Goal: Transaction & Acquisition: Purchase product/service

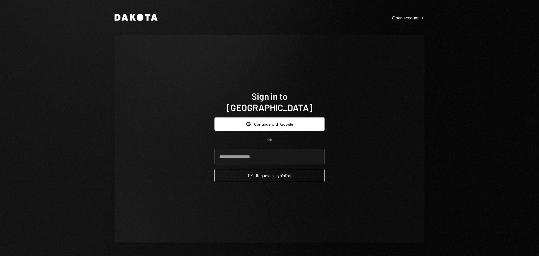
click at [285, 209] on div "Sign in to Dakota Google Continue with Google OR Email Request a sign in link" at bounding box center [270, 139] width 310 height 208
click at [254, 117] on button "Google Continue with Google" at bounding box center [269, 123] width 110 height 13
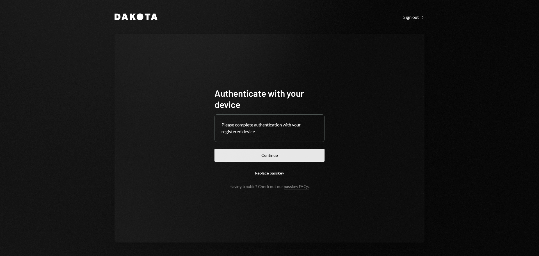
click at [274, 157] on button "Continue" at bounding box center [269, 155] width 110 height 13
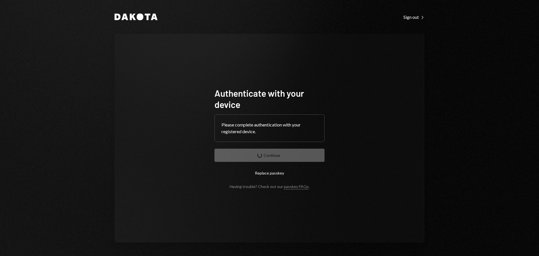
click at [414, 179] on div "Authenticate with your device Please complete authentication with your register…" at bounding box center [270, 138] width 310 height 209
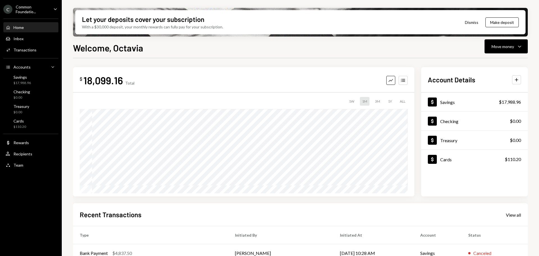
click at [55, 9] on icon "Caret Down" at bounding box center [55, 9] width 6 height 6
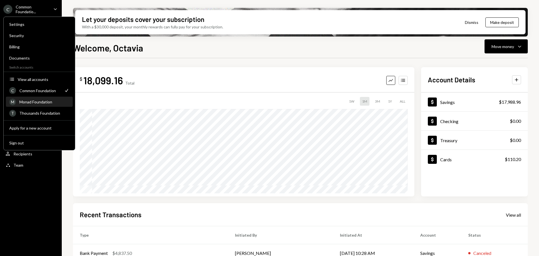
click at [36, 102] on div "Monad Foundation" at bounding box center [44, 101] width 50 height 5
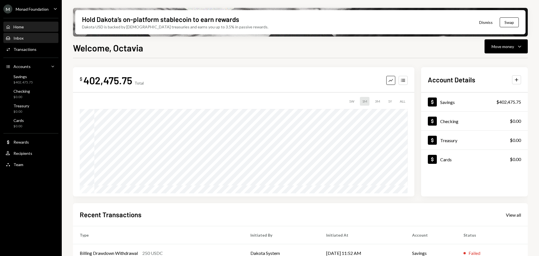
click at [35, 42] on div "Inbox Inbox" at bounding box center [31, 38] width 51 height 10
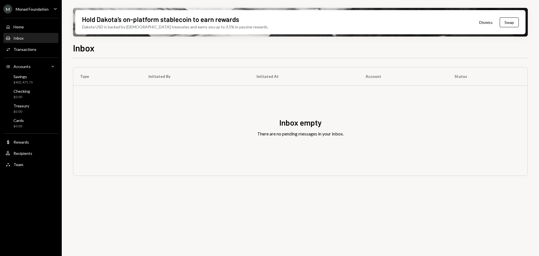
click at [355, 234] on div "Type Initiated By Initiated At Account Status Inbox empty There are no pending …" at bounding box center [300, 160] width 455 height 204
click at [457, 211] on div "Type Initiated By Initiated At Account Status Inbox empty There are no pending …" at bounding box center [300, 160] width 455 height 204
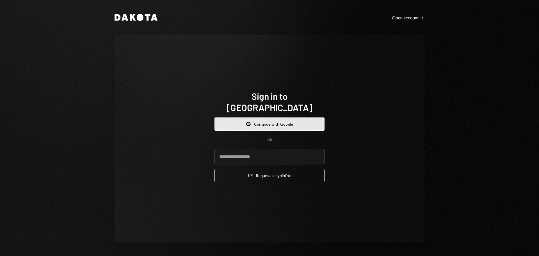
click at [260, 119] on button "Google Continue with Google" at bounding box center [269, 123] width 110 height 13
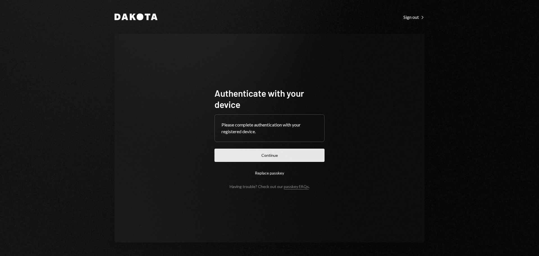
click at [304, 151] on button "Continue" at bounding box center [269, 155] width 110 height 13
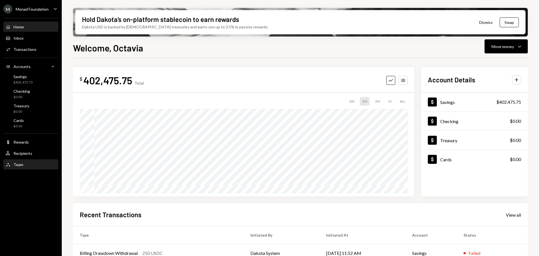
click at [27, 165] on div "Team Team" at bounding box center [31, 164] width 51 height 5
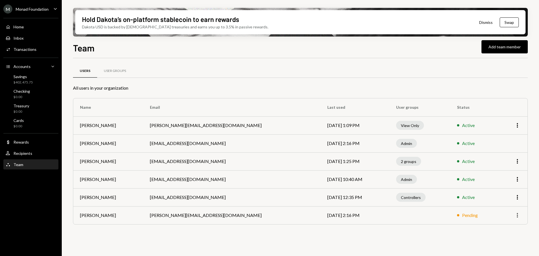
click at [518, 215] on icon "button" at bounding box center [517, 215] width 1 height 4
click at [509, 227] on div "Remove" at bounding box center [504, 227] width 28 height 10
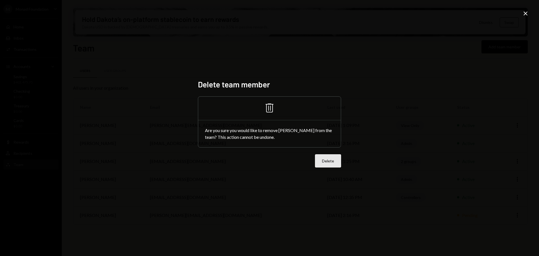
click at [321, 162] on button "Delete" at bounding box center [328, 160] width 26 height 13
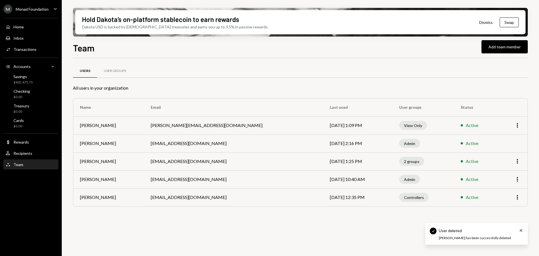
click at [161, 230] on div "Users User Groups All users in your organization Name Email Last used User grou…" at bounding box center [300, 160] width 455 height 204
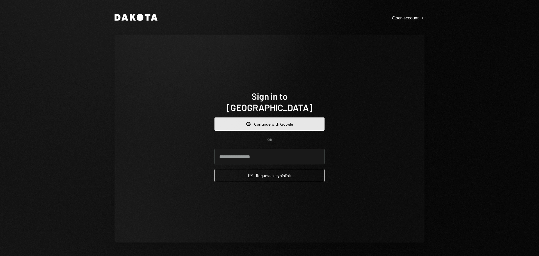
click at [282, 117] on button "Google Continue with Google" at bounding box center [269, 123] width 110 height 13
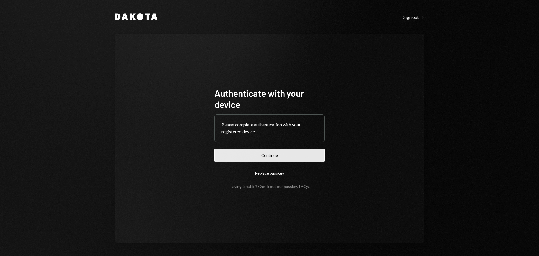
click at [290, 154] on button "Continue" at bounding box center [269, 155] width 110 height 13
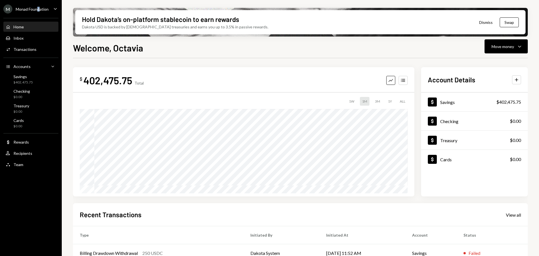
click at [38, 7] on div "Monad Foundation" at bounding box center [32, 9] width 33 height 5
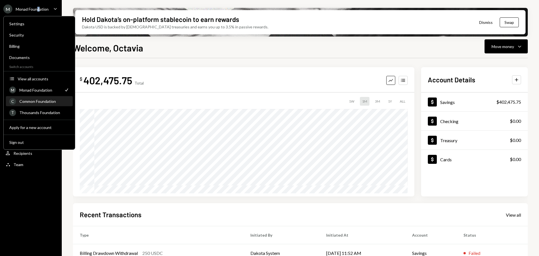
click at [38, 102] on div "Common Foundation" at bounding box center [44, 101] width 50 height 5
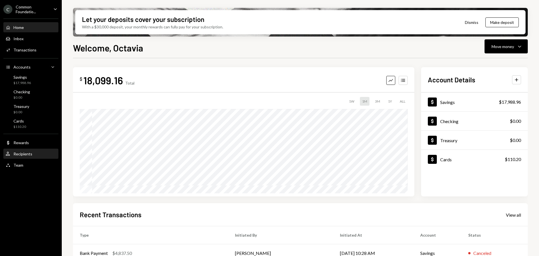
click at [29, 153] on div "Recipients" at bounding box center [22, 153] width 19 height 5
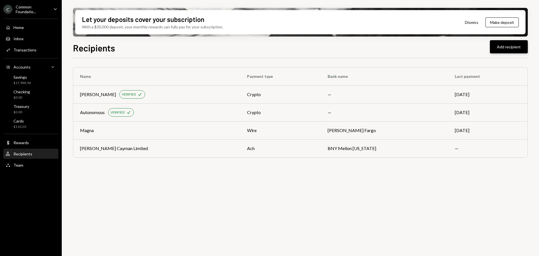
click at [502, 44] on button "Add recipient" at bounding box center [509, 46] width 38 height 13
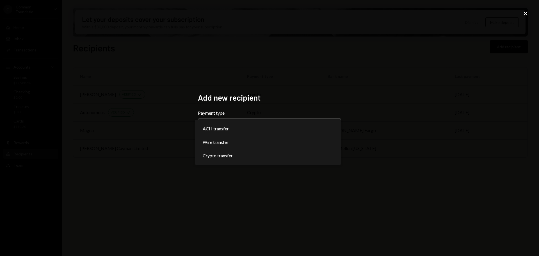
click at [232, 122] on body "**********" at bounding box center [269, 128] width 539 height 256
select select "******"
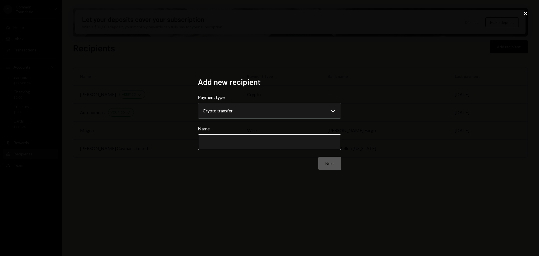
click at [251, 136] on input "Name" at bounding box center [269, 142] width 143 height 16
type input "**********"
click at [338, 161] on button "Next" at bounding box center [329, 163] width 23 height 13
click at [239, 109] on body "C Common Foundatio... Caret Down Home Home Inbox Inbox Activities Transactions …" at bounding box center [269, 128] width 539 height 256
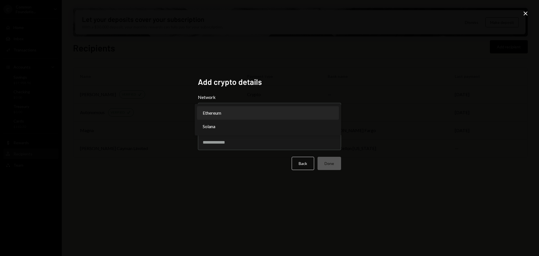
select select "**********"
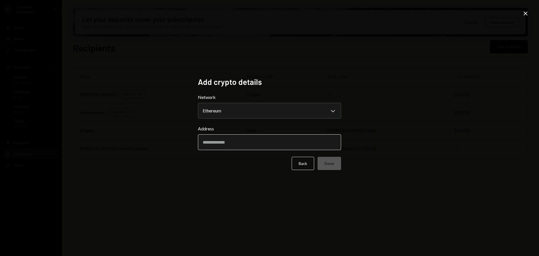
click at [227, 144] on input "Address" at bounding box center [269, 142] width 143 height 16
paste input "**********"
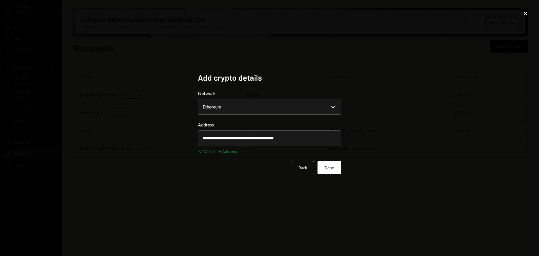
type input "**********"
click at [327, 204] on div "**********" at bounding box center [269, 128] width 539 height 256
click at [337, 167] on button "Done" at bounding box center [330, 167] width 24 height 13
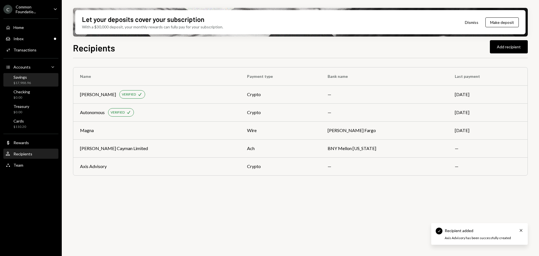
click at [21, 78] on div "Savings" at bounding box center [21, 77] width 17 height 5
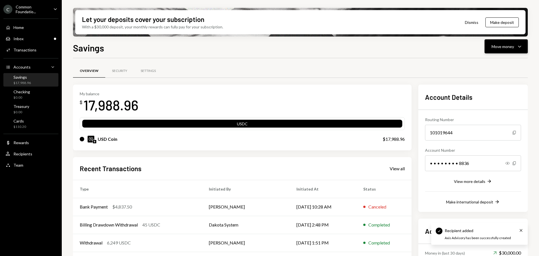
click at [510, 48] on div "Move money" at bounding box center [503, 47] width 22 height 6
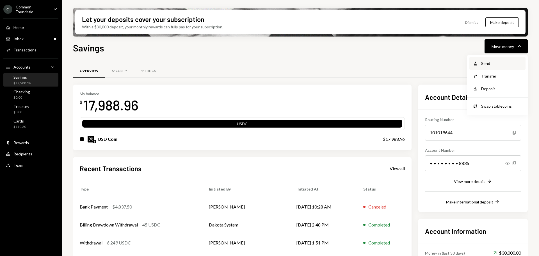
click at [486, 63] on div "Send" at bounding box center [501, 63] width 41 height 6
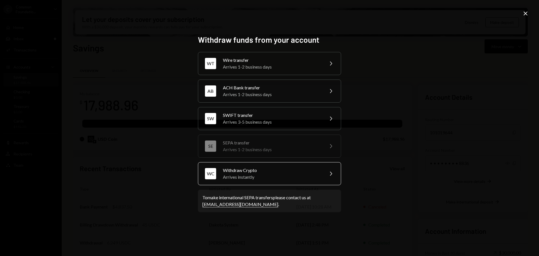
click at [274, 173] on div "Withdraw Crypto" at bounding box center [272, 170] width 98 height 7
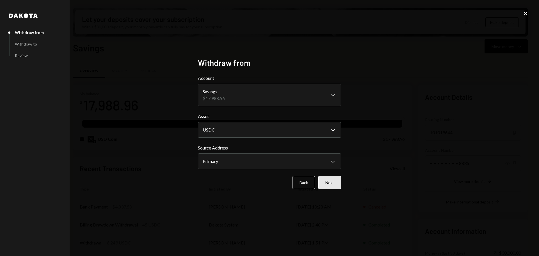
click at [336, 183] on button "Next" at bounding box center [329, 182] width 23 height 13
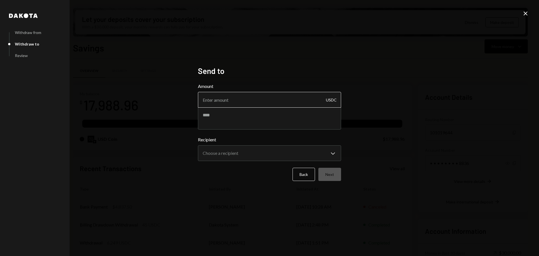
click at [231, 95] on input "Amount" at bounding box center [269, 100] width 143 height 16
type input "10"
click at [221, 119] on textarea at bounding box center [269, 118] width 143 height 22
type textarea "****"
click at [252, 147] on body "C Common Foundatio... Caret Down Home Home Inbox Inbox Activities Transactions …" at bounding box center [269, 128] width 539 height 256
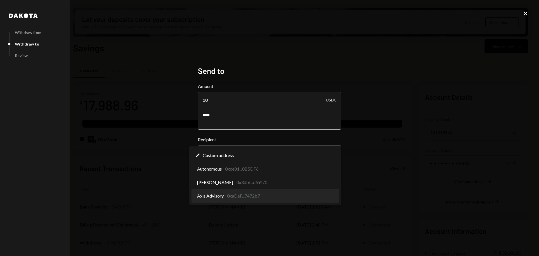
select select "**********"
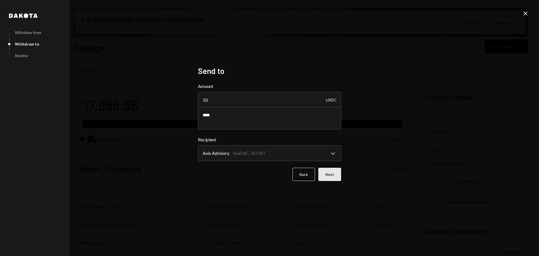
click at [333, 170] on button "Next" at bounding box center [329, 174] width 23 height 13
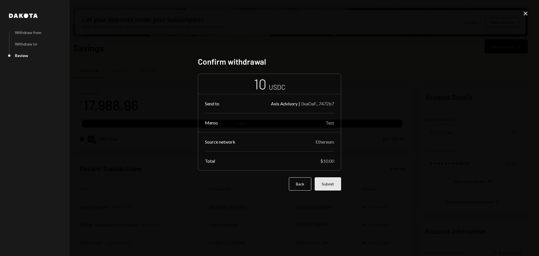
click at [330, 179] on button "Submit" at bounding box center [328, 183] width 26 height 13
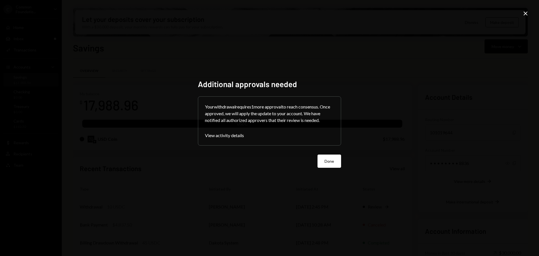
click at [330, 161] on button "Done" at bounding box center [330, 160] width 24 height 13
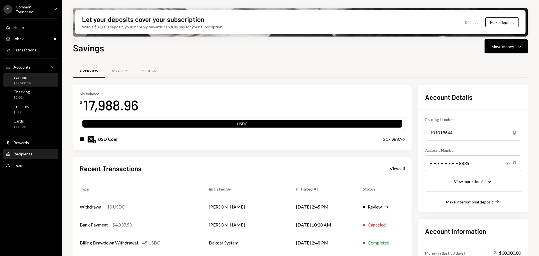
click at [24, 154] on div "Recipients" at bounding box center [22, 153] width 19 height 5
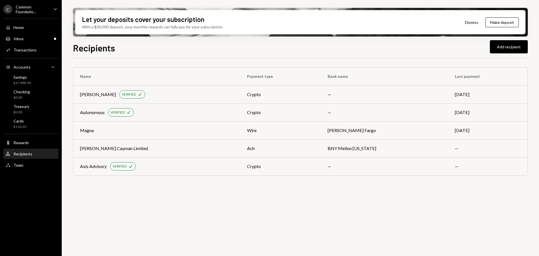
click at [40, 7] on div "Common Foundatio..." at bounding box center [32, 9] width 33 height 10
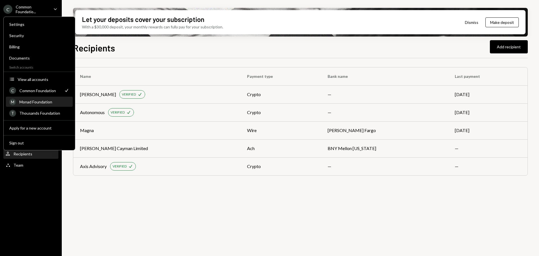
click at [36, 101] on div "Monad Foundation" at bounding box center [44, 101] width 50 height 5
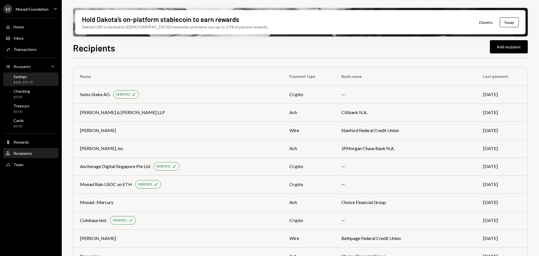
click at [24, 80] on div "$402,475.75" at bounding box center [22, 82] width 19 height 5
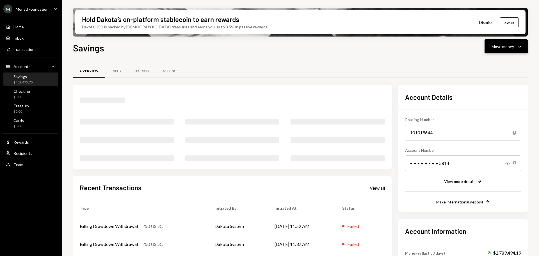
click at [508, 47] on div "Move money" at bounding box center [503, 47] width 22 height 6
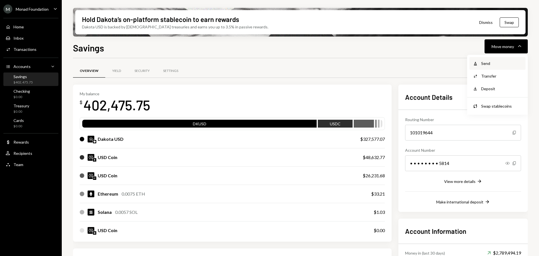
click at [496, 63] on div "Send" at bounding box center [501, 63] width 41 height 6
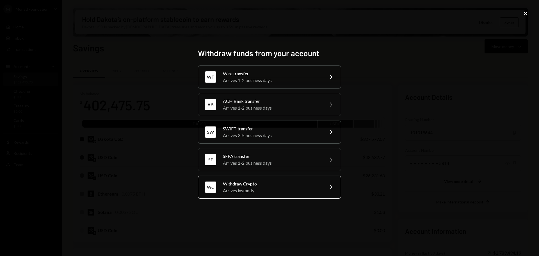
click at [254, 185] on div "Withdraw Crypto" at bounding box center [272, 183] width 98 height 7
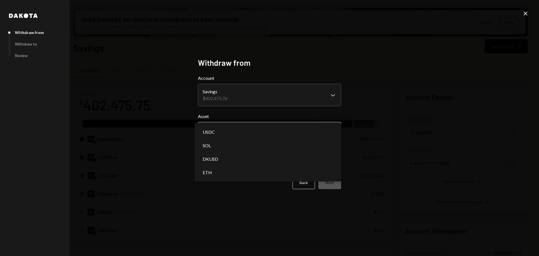
click at [235, 130] on body "M Monad Foundation Caret Down Home Home Inbox Inbox Activities Transactions Acc…" at bounding box center [269, 128] width 539 height 256
select select "****"
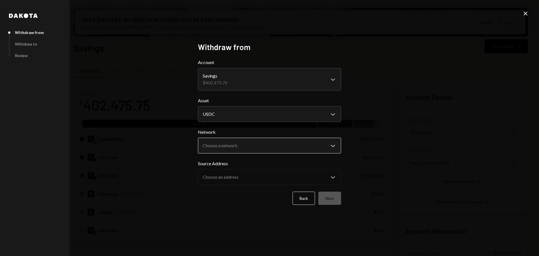
click at [230, 143] on body "M Monad Foundation Caret Down Home Home Inbox Inbox Activities Transactions Acc…" at bounding box center [269, 128] width 539 height 256
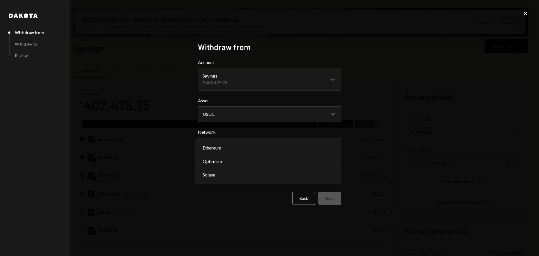
select select "**********"
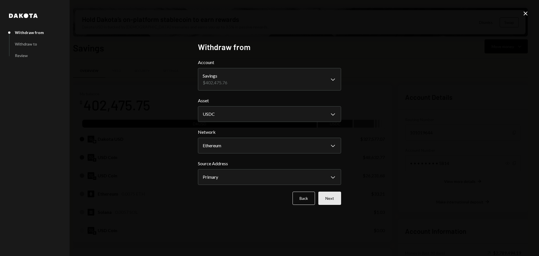
click at [327, 198] on button "Next" at bounding box center [329, 197] width 23 height 13
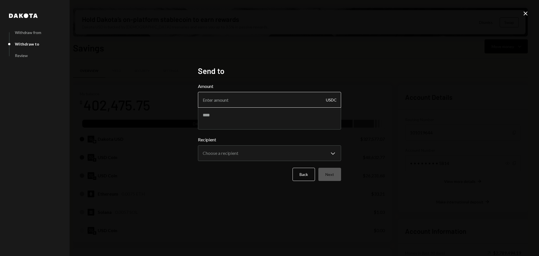
click at [225, 99] on input "Amount" at bounding box center [269, 100] width 143 height 16
paste input "770.85"
click at [221, 102] on input "770.85" at bounding box center [269, 100] width 143 height 16
type input "770.84"
click at [242, 116] on textarea at bounding box center [269, 118] width 143 height 22
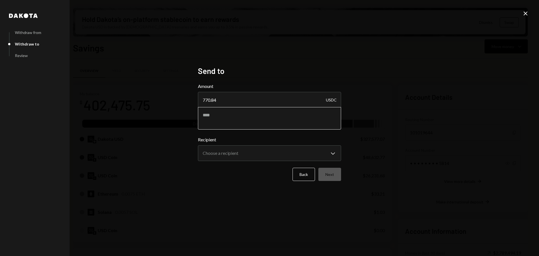
paste textarea "**********"
type textarea "**********"
click at [241, 152] on body "M Monad Foundation Caret Down Home Home Inbox Inbox Activities Transactions Acc…" at bounding box center [269, 128] width 539 height 256
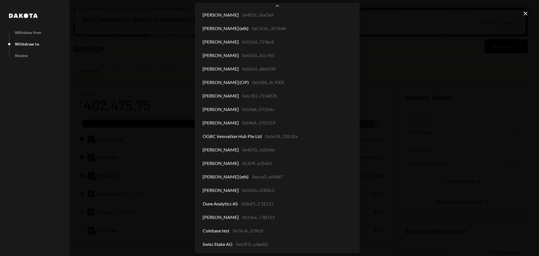
scroll to position [2227, 0]
select select "**********"
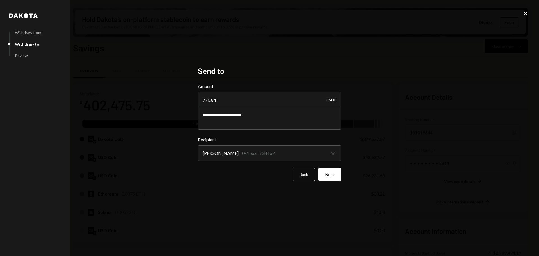
click at [336, 173] on button "Next" at bounding box center [329, 174] width 23 height 13
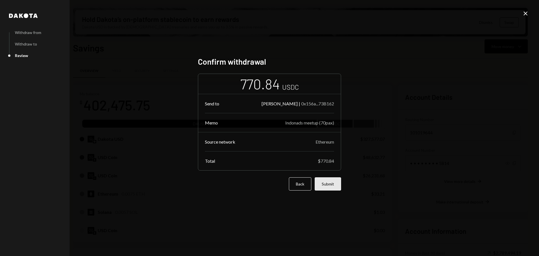
click at [321, 185] on button "Submit" at bounding box center [328, 183] width 26 height 13
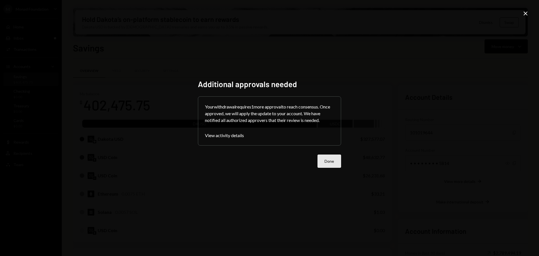
click at [325, 159] on button "Done" at bounding box center [330, 160] width 24 height 13
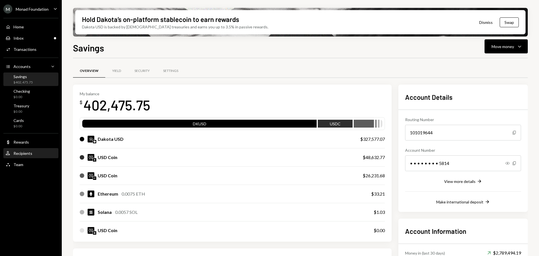
click at [24, 153] on div "Recipients" at bounding box center [22, 153] width 19 height 5
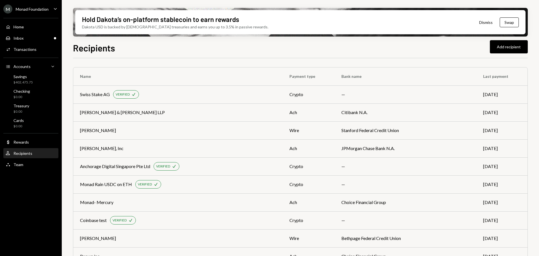
click at [263, 44] on div "Recipients Add recipient" at bounding box center [300, 47] width 455 height 12
click at [28, 50] on div "Transactions" at bounding box center [24, 49] width 23 height 5
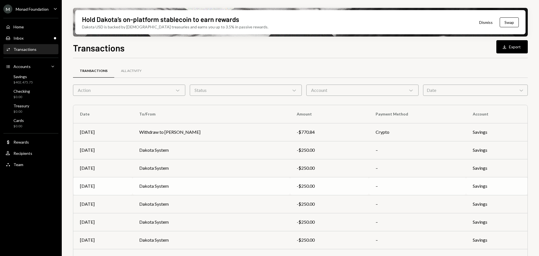
scroll to position [64, 0]
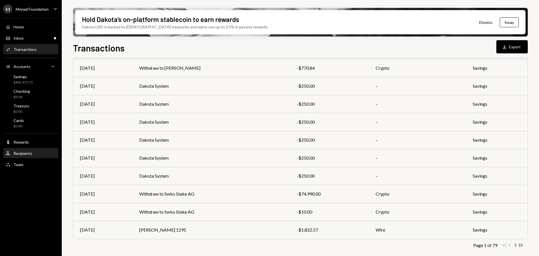
click at [18, 149] on div "User Recipients" at bounding box center [31, 154] width 51 height 10
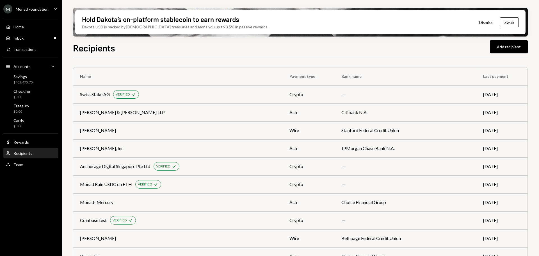
click at [404, 49] on div "Recipients Add recipient" at bounding box center [300, 47] width 455 height 12
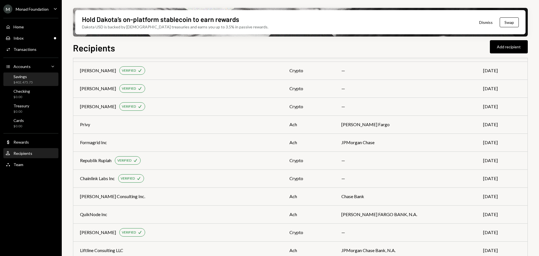
click at [35, 76] on div "Savings $402,475.75" at bounding box center [31, 79] width 51 height 11
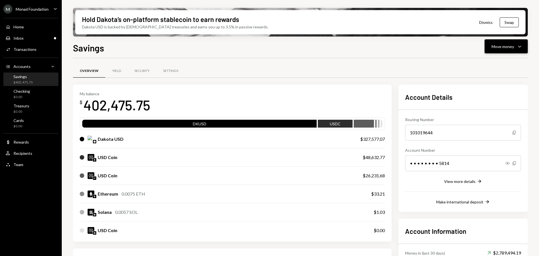
click at [518, 44] on icon "Caret Down" at bounding box center [519, 46] width 7 height 7
click at [483, 63] on div "Send" at bounding box center [501, 63] width 41 height 6
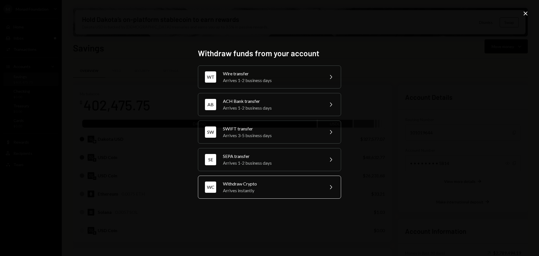
click at [264, 190] on div "Arrives instantly" at bounding box center [272, 190] width 98 height 7
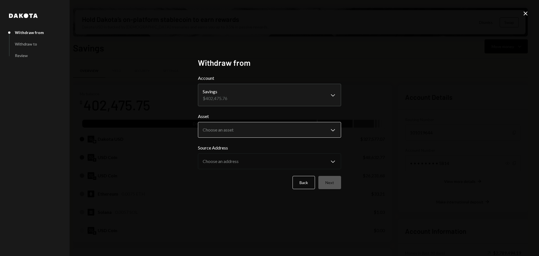
click at [296, 127] on body "M Monad Foundation Caret Down Home Home Inbox Inbox Activities Transactions Acc…" at bounding box center [269, 128] width 539 height 256
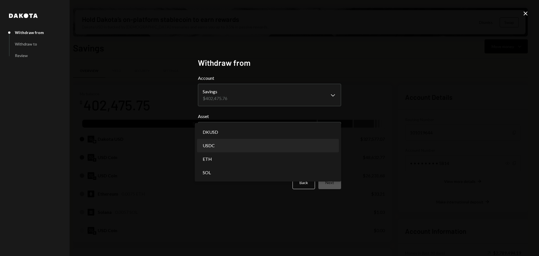
select select "****"
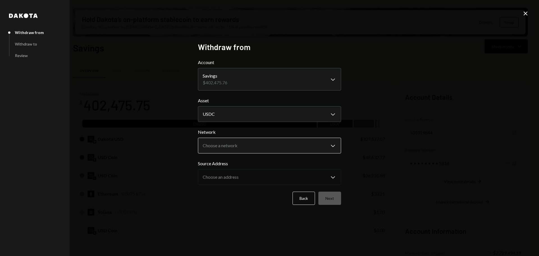
click at [282, 147] on body "M Monad Foundation Caret Down Home Home Inbox Inbox Activities Transactions Acc…" at bounding box center [269, 128] width 539 height 256
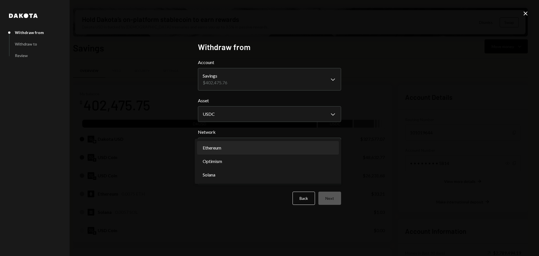
select select "**********"
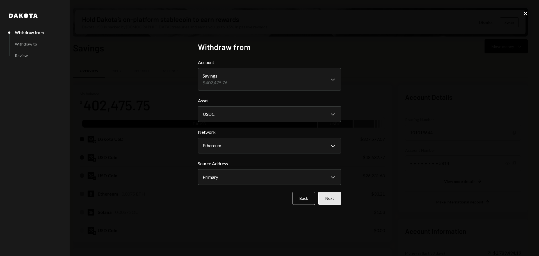
click at [330, 197] on button "Next" at bounding box center [329, 197] width 23 height 13
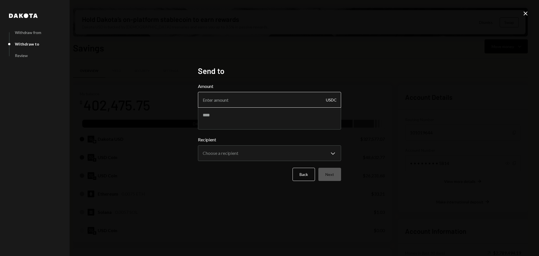
click at [235, 98] on input "Amount" at bounding box center [269, 100] width 143 height 16
paste input "3100"
type input "3100"
click at [222, 109] on textarea at bounding box center [269, 118] width 143 height 22
paste textarea "**********"
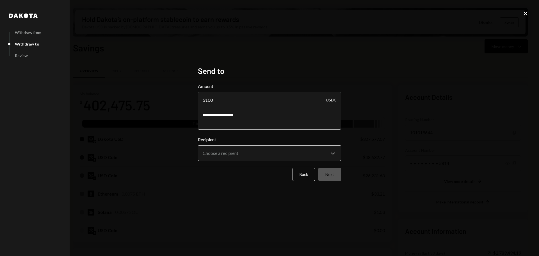
type textarea "**********"
click at [284, 151] on body "M Monad Foundation Caret Down Home Home Inbox Inbox Activities Transactions Acc…" at bounding box center [269, 128] width 539 height 256
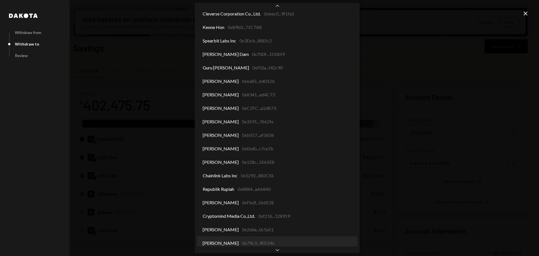
scroll to position [894, 0]
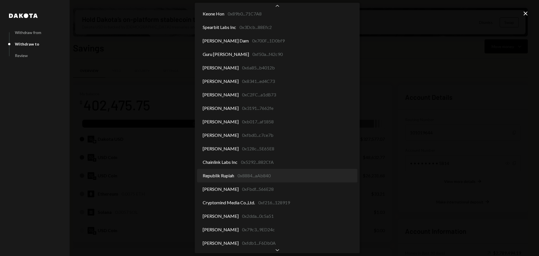
select select "**********"
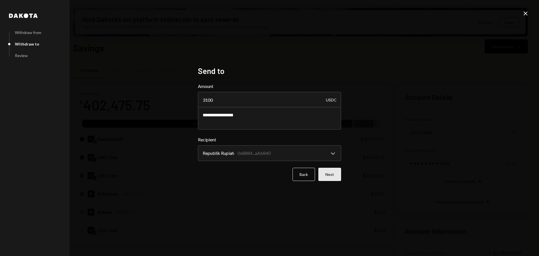
click at [335, 174] on button "Next" at bounding box center [329, 174] width 23 height 13
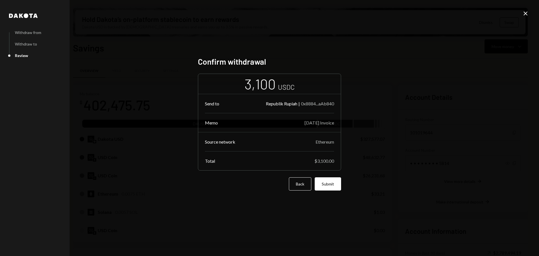
drag, startPoint x: 328, startPoint y: 184, endPoint x: 331, endPoint y: 185, distance: 3.1
click at [328, 184] on button "Submit" at bounding box center [328, 183] width 26 height 13
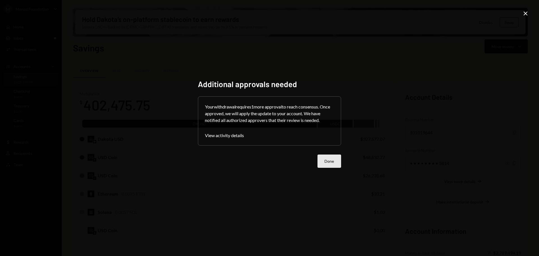
drag, startPoint x: 333, startPoint y: 159, endPoint x: 346, endPoint y: 152, distance: 14.8
click at [332, 159] on button "Done" at bounding box center [330, 160] width 24 height 13
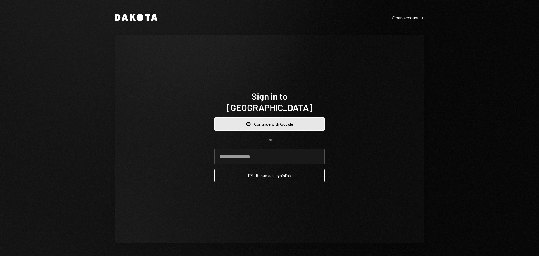
click at [248, 117] on button "Google Continue with Google" at bounding box center [269, 123] width 110 height 13
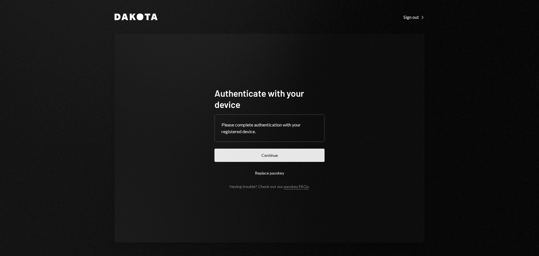
click at [288, 152] on button "Continue" at bounding box center [269, 155] width 110 height 13
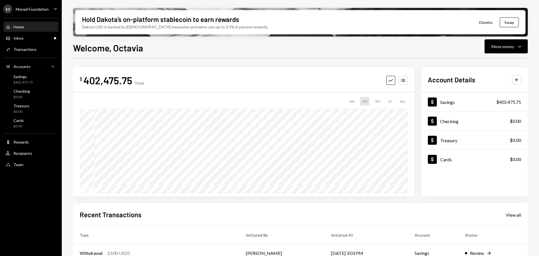
click at [53, 8] on icon "Caret Down" at bounding box center [55, 9] width 6 height 6
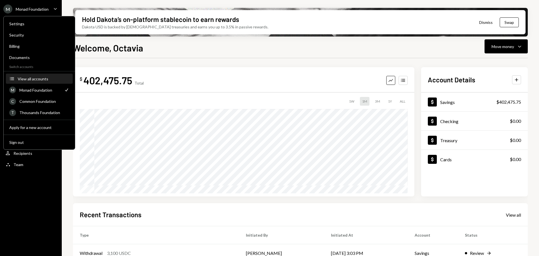
click at [36, 80] on div "View all accounts" at bounding box center [44, 78] width 52 height 5
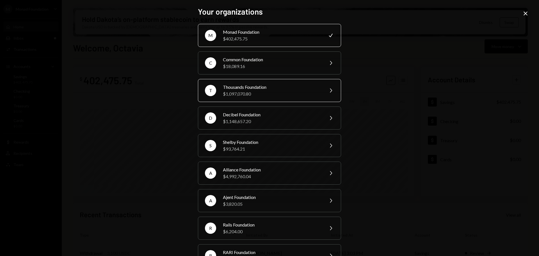
click at [250, 86] on div "Thousands Foundation" at bounding box center [272, 87] width 98 height 7
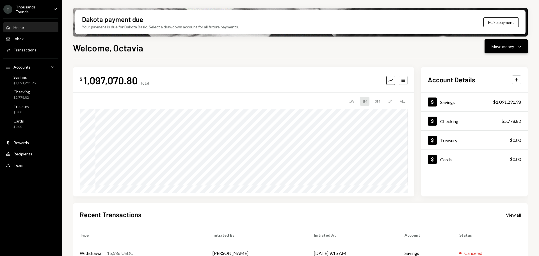
click at [507, 50] on button "Move money Caret Down" at bounding box center [506, 46] width 43 height 14
click at [492, 65] on div "Send" at bounding box center [501, 63] width 41 height 6
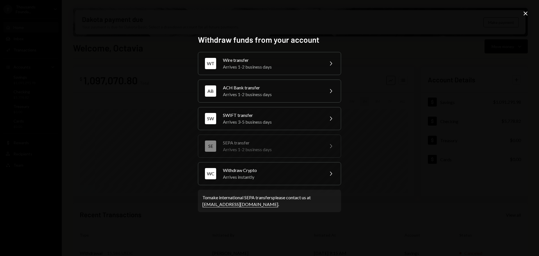
click at [525, 11] on icon "Close" at bounding box center [525, 13] width 7 height 7
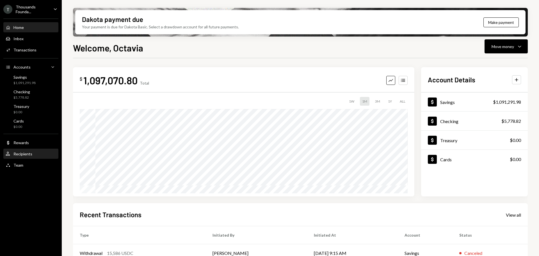
click at [23, 149] on link "User Recipients" at bounding box center [30, 154] width 55 height 10
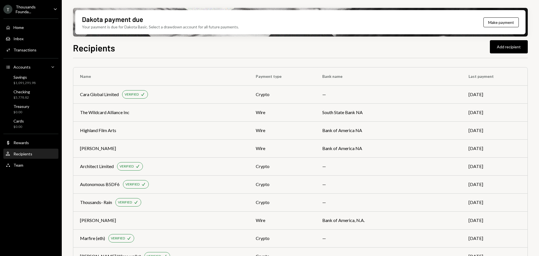
click at [204, 56] on div "Recipients Add recipient Name Payment type Bank name Last payment Cara Global L…" at bounding box center [300, 165] width 455 height 248
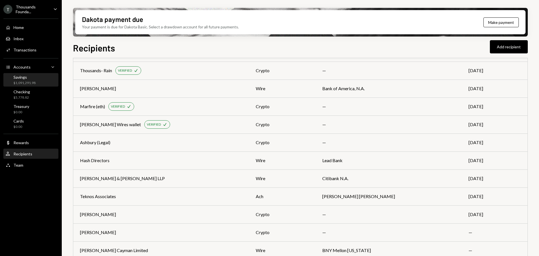
click at [22, 76] on div "Savings" at bounding box center [24, 77] width 22 height 5
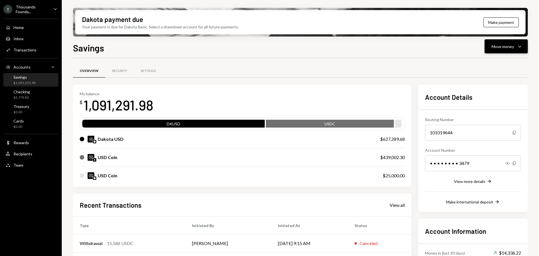
click at [514, 47] on div "Move money Caret Down" at bounding box center [506, 46] width 29 height 7
click at [487, 64] on div "Send" at bounding box center [501, 63] width 41 height 6
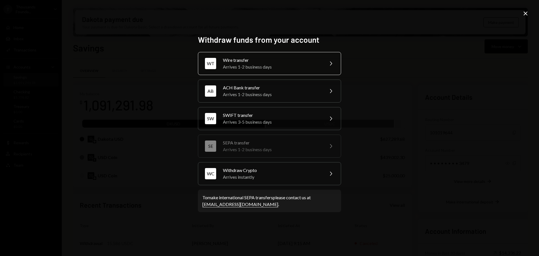
drag, startPoint x: 255, startPoint y: 63, endPoint x: 295, endPoint y: 70, distance: 40.7
click at [254, 63] on div "Arrives 1-2 business days" at bounding box center [272, 66] width 98 height 7
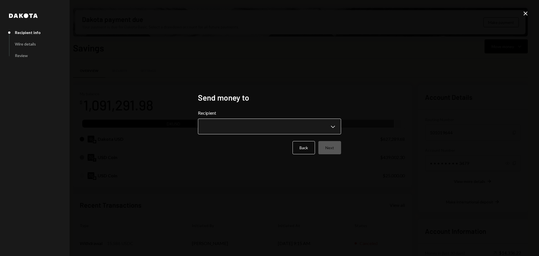
click at [266, 123] on body "T Thousands Founda... Caret Down Home Home Inbox Inbox Activities Transactions …" at bounding box center [269, 128] width 539 height 256
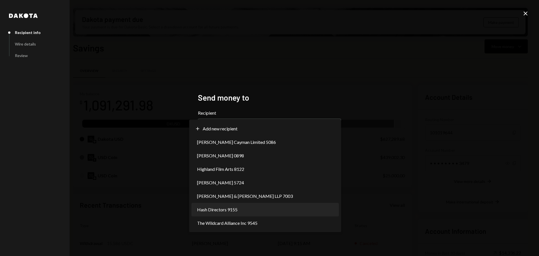
select select "**********"
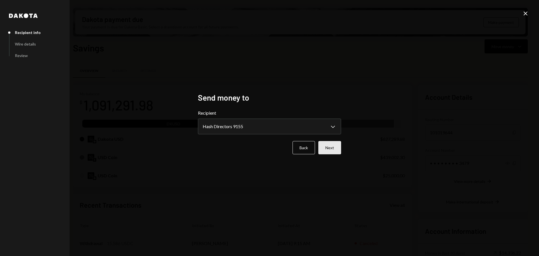
click at [337, 145] on button "Next" at bounding box center [329, 147] width 23 height 13
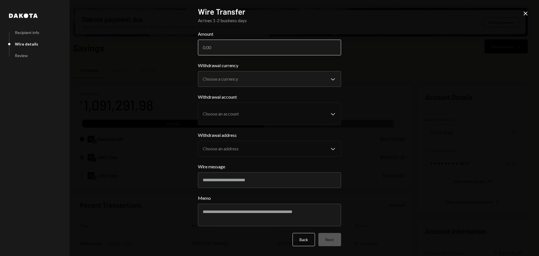
click at [220, 46] on input "Amount" at bounding box center [269, 48] width 143 height 16
paste input "849.50"
type input "849.50"
click at [246, 83] on body "T Thousands Founda... Caret Down Home Home Inbox Inbox Activities Transactions …" at bounding box center [269, 128] width 539 height 256
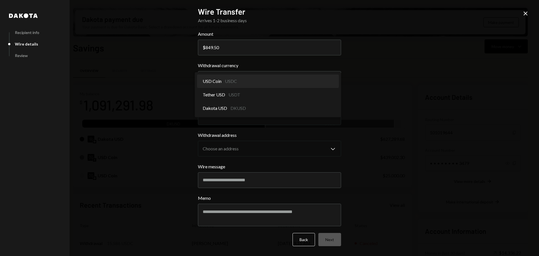
select select "****"
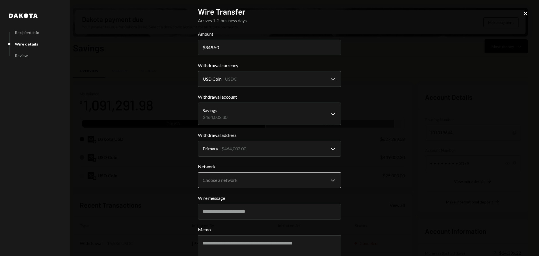
click at [250, 182] on body "T Thousands Founda... Caret Down Home Home Inbox Inbox Activities Transactions …" at bounding box center [269, 128] width 539 height 256
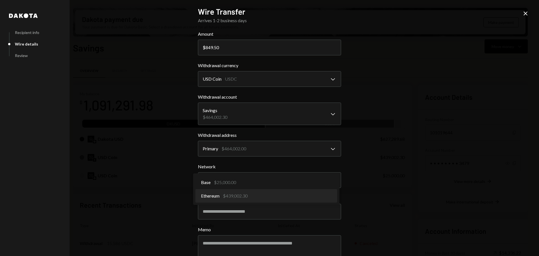
select select "**********"
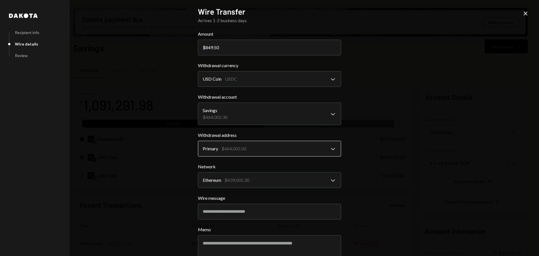
scroll to position [31, 0]
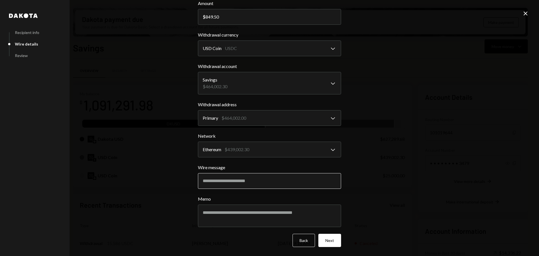
click at [229, 177] on input "Wire message" at bounding box center [269, 181] width 143 height 16
paste input "********"
click at [292, 182] on input "**********" at bounding box center [269, 181] width 143 height 16
drag, startPoint x: 314, startPoint y: 179, endPoint x: 193, endPoint y: 179, distance: 121.6
click at [193, 179] on div "**********" at bounding box center [269, 97] width 157 height 256
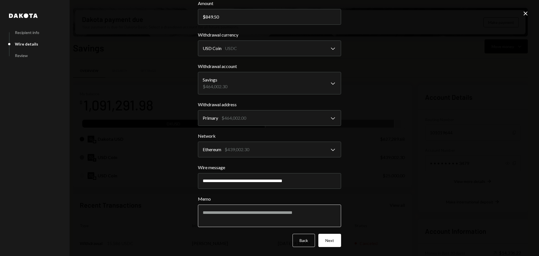
type input "**********"
click at [262, 213] on textarea "Memo" at bounding box center [269, 215] width 143 height 22
paste textarea "**********"
type textarea "**********"
click at [327, 239] on button "Next" at bounding box center [329, 240] width 23 height 13
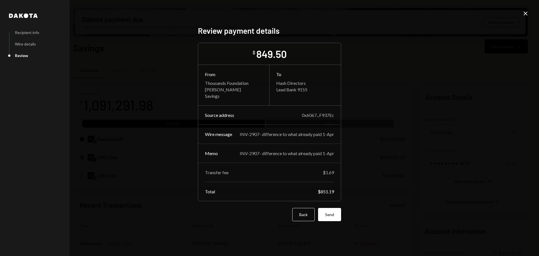
scroll to position [0, 0]
click at [328, 218] on button "Send" at bounding box center [329, 214] width 23 height 13
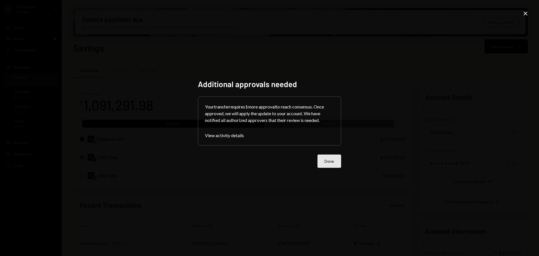
click at [333, 160] on button "Done" at bounding box center [330, 160] width 24 height 13
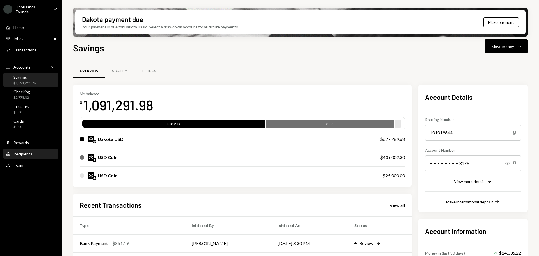
click at [29, 154] on div "Recipients" at bounding box center [22, 153] width 19 height 5
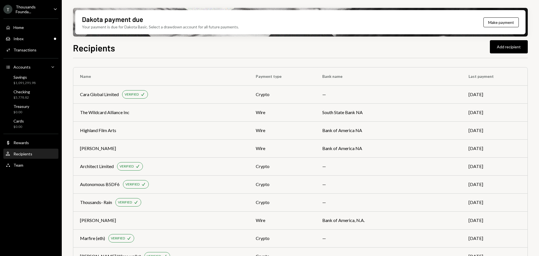
click at [384, 42] on div "Recipients Add recipient" at bounding box center [300, 47] width 455 height 12
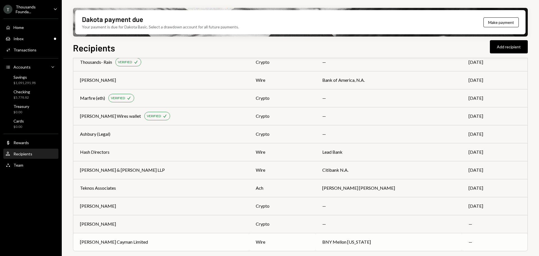
click at [198, 237] on td "Carey Olsen Cayman Limited" at bounding box center [161, 242] width 176 height 18
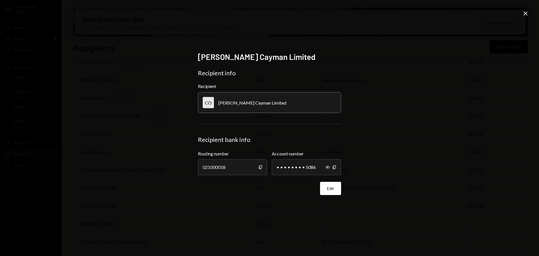
click at [525, 12] on icon "Close" at bounding box center [525, 13] width 7 height 7
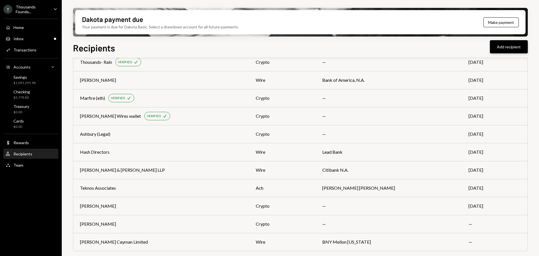
click at [504, 49] on button "Add recipient" at bounding box center [509, 46] width 38 height 13
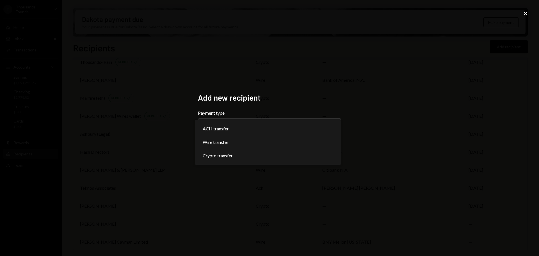
click at [332, 121] on body "T Thousands Founda... Caret Down Home Home Inbox Inbox Activities Transactions …" at bounding box center [269, 128] width 539 height 256
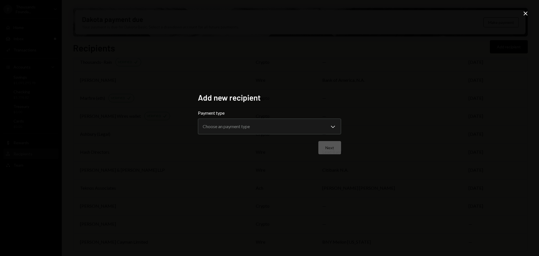
drag, startPoint x: 457, startPoint y: 104, endPoint x: 499, endPoint y: 44, distance: 73.3
click at [457, 104] on div "**********" at bounding box center [269, 128] width 539 height 256
click at [526, 10] on icon "Close" at bounding box center [525, 13] width 7 height 7
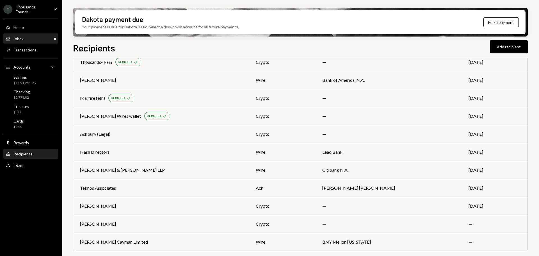
click at [24, 38] on div "Inbox Inbox" at bounding box center [31, 38] width 51 height 5
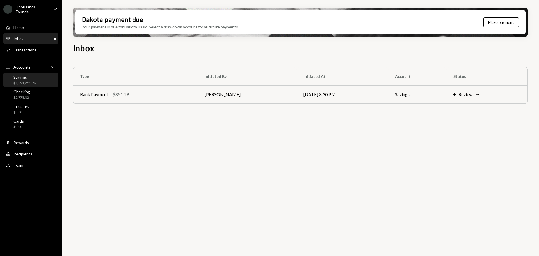
click at [28, 79] on div "Savings" at bounding box center [24, 77] width 22 height 5
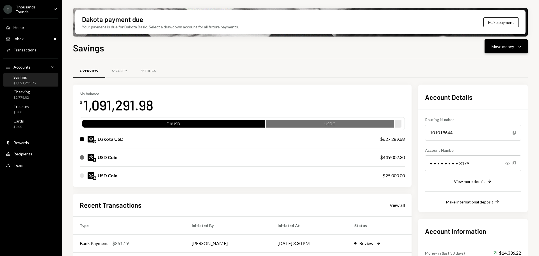
click at [506, 45] on div "Move money" at bounding box center [503, 47] width 22 height 6
click at [492, 65] on div "Send" at bounding box center [501, 63] width 41 height 6
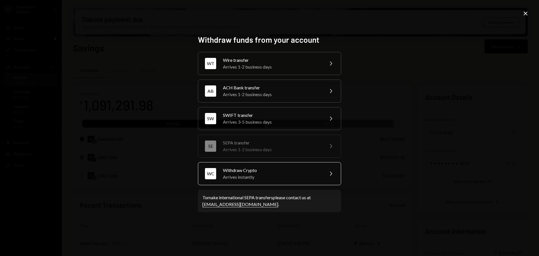
click at [256, 170] on div "Withdraw Crypto" at bounding box center [272, 170] width 98 height 7
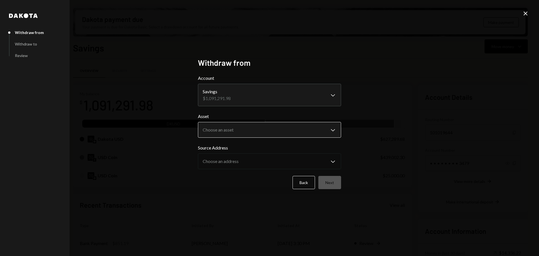
click at [246, 130] on body "T Thousands Founda... Caret Down Home Home Inbox Inbox Activities Transactions …" at bounding box center [269, 128] width 539 height 256
select select "****"
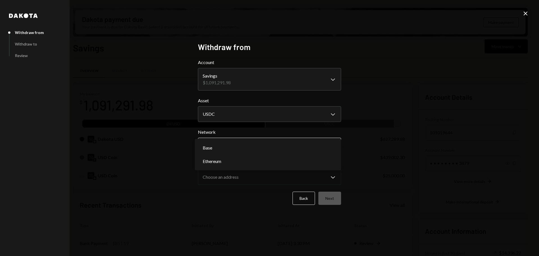
click at [253, 138] on button "Choose a network Chevron Down" at bounding box center [269, 146] width 143 height 16
select select "**********"
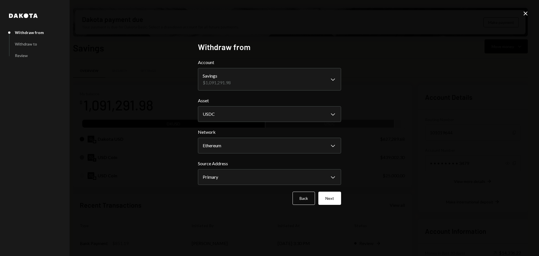
click at [335, 199] on button "Next" at bounding box center [329, 197] width 23 height 13
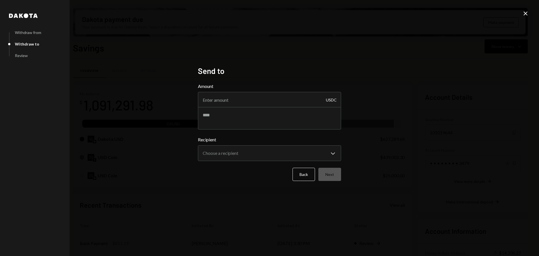
click at [525, 12] on icon "Close" at bounding box center [525, 13] width 7 height 7
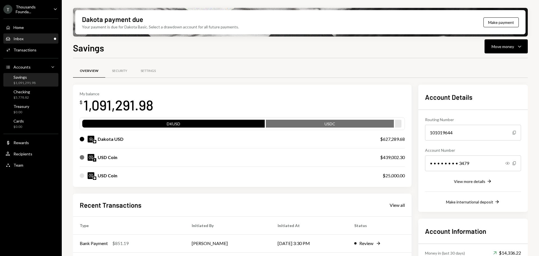
click at [33, 42] on div "Inbox Inbox" at bounding box center [31, 39] width 51 height 10
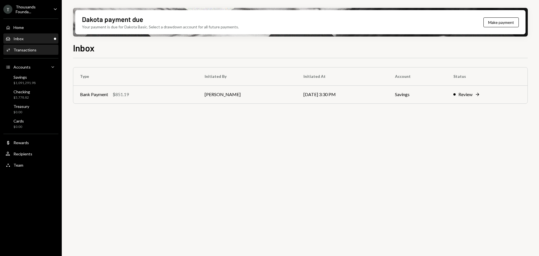
click at [42, 48] on div "Activities Transactions" at bounding box center [31, 49] width 51 height 5
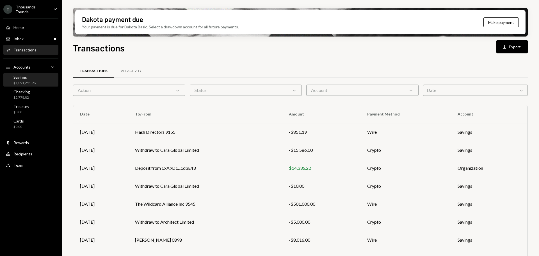
click at [29, 80] on div "Savings $1,091,291.98" at bounding box center [24, 80] width 22 height 11
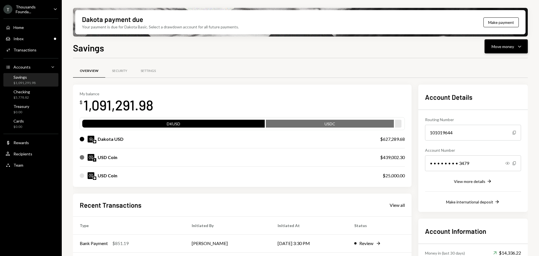
click at [509, 48] on div "Move money" at bounding box center [503, 47] width 22 height 6
click at [495, 66] on div "Send" at bounding box center [501, 63] width 41 height 6
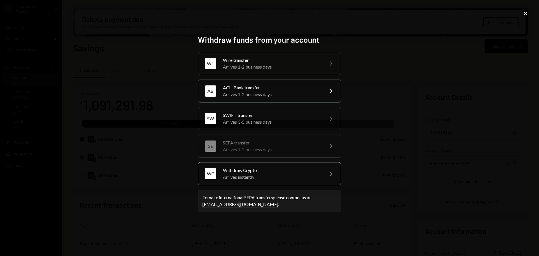
click at [285, 167] on div "Withdraw Crypto" at bounding box center [272, 170] width 98 height 7
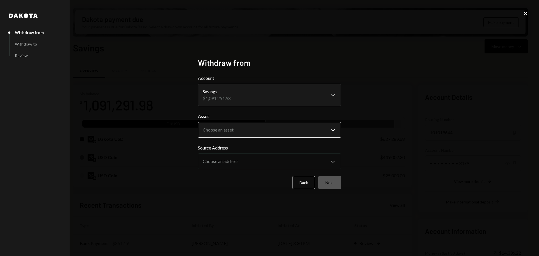
click at [252, 126] on body "T Thousands Founda... Caret Down Home Home Inbox Inbox Activities Transactions …" at bounding box center [269, 128] width 539 height 256
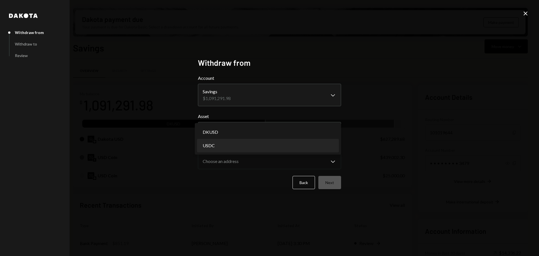
select select "****"
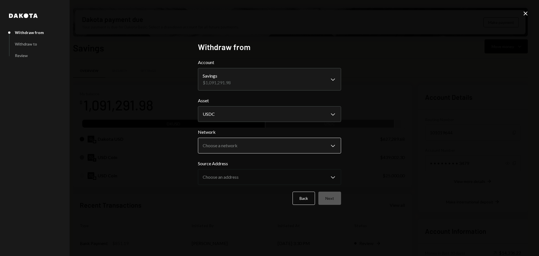
click at [220, 144] on body "T Thousands Founda... Caret Down Home Home Inbox Inbox Activities Transactions …" at bounding box center [269, 128] width 539 height 256
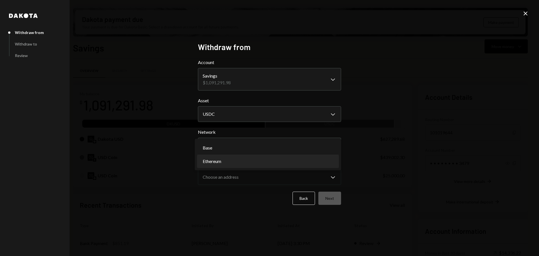
select select "**********"
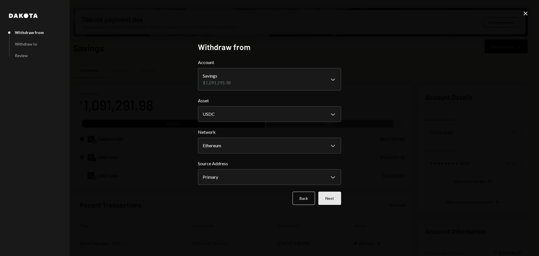
click at [335, 196] on button "Next" at bounding box center [329, 197] width 23 height 13
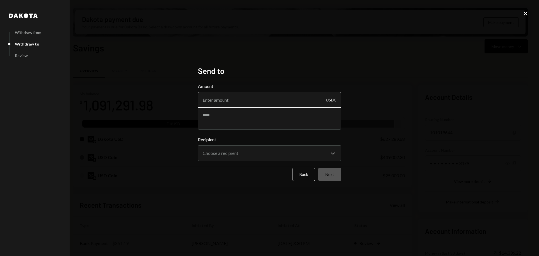
click at [239, 97] on input "Amount" at bounding box center [269, 100] width 143 height 16
paste input "15596.00"
click at [213, 99] on input "15596.00" at bounding box center [269, 100] width 143 height 16
type input "15586.00"
click at [265, 115] on textarea at bounding box center [269, 118] width 143 height 22
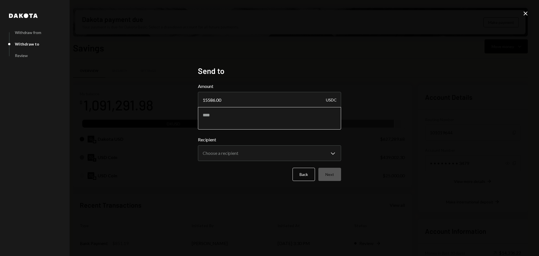
paste textarea "********"
type textarea "********"
click at [233, 152] on body "T Thousands Founda... Caret Down Home Home Inbox Inbox Activities Transactions …" at bounding box center [269, 128] width 539 height 256
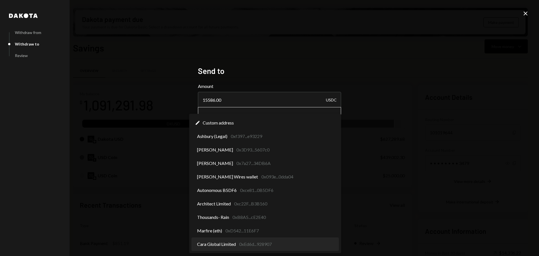
select select "**********"
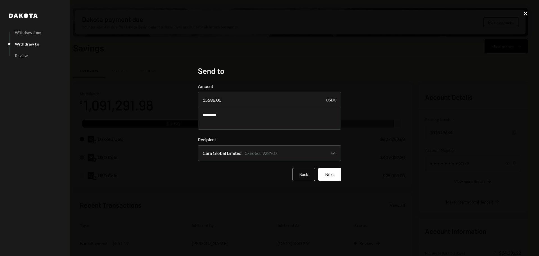
click at [328, 172] on button "Next" at bounding box center [329, 174] width 23 height 13
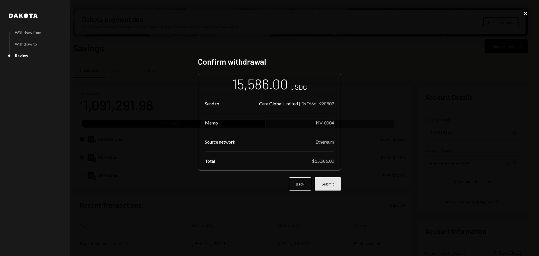
click at [337, 181] on button "Submit" at bounding box center [328, 183] width 26 height 13
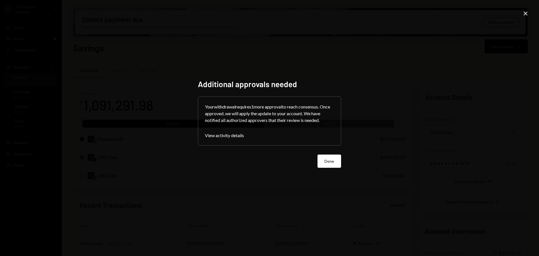
click at [337, 162] on button "Done" at bounding box center [330, 160] width 24 height 13
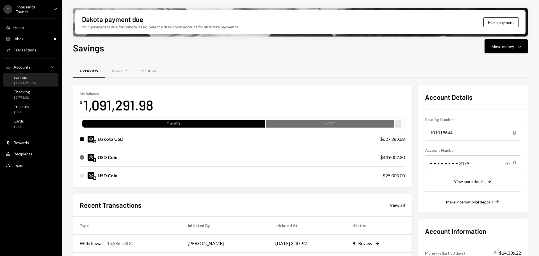
drag, startPoint x: 479, startPoint y: 37, endPoint x: 510, endPoint y: 61, distance: 39.8
